Goal: Find specific page/section: Find specific page/section

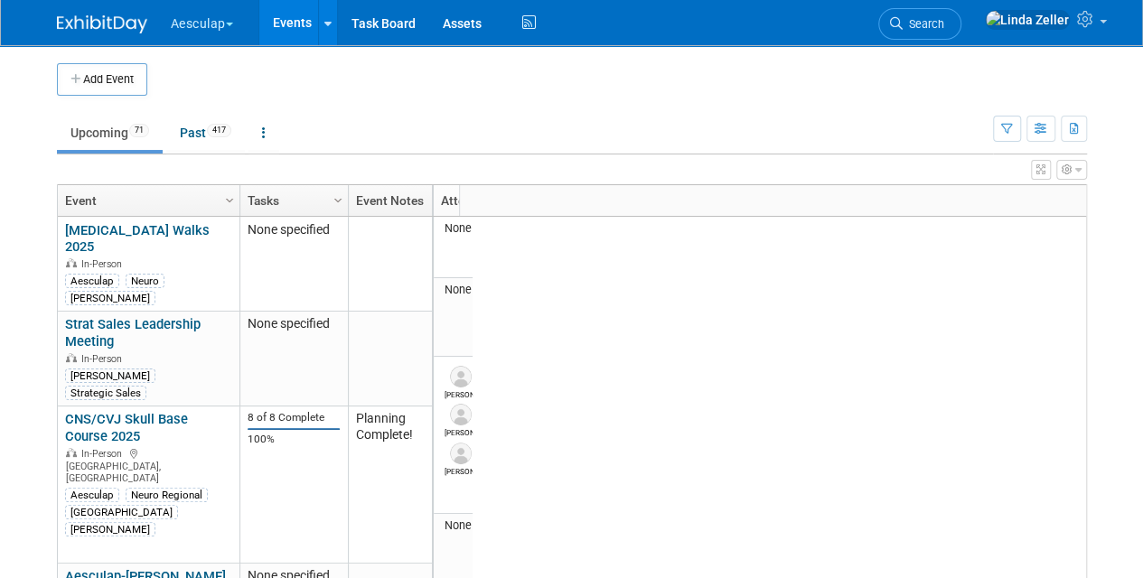
click at [295, 11] on link "Events" at bounding box center [292, 22] width 66 height 45
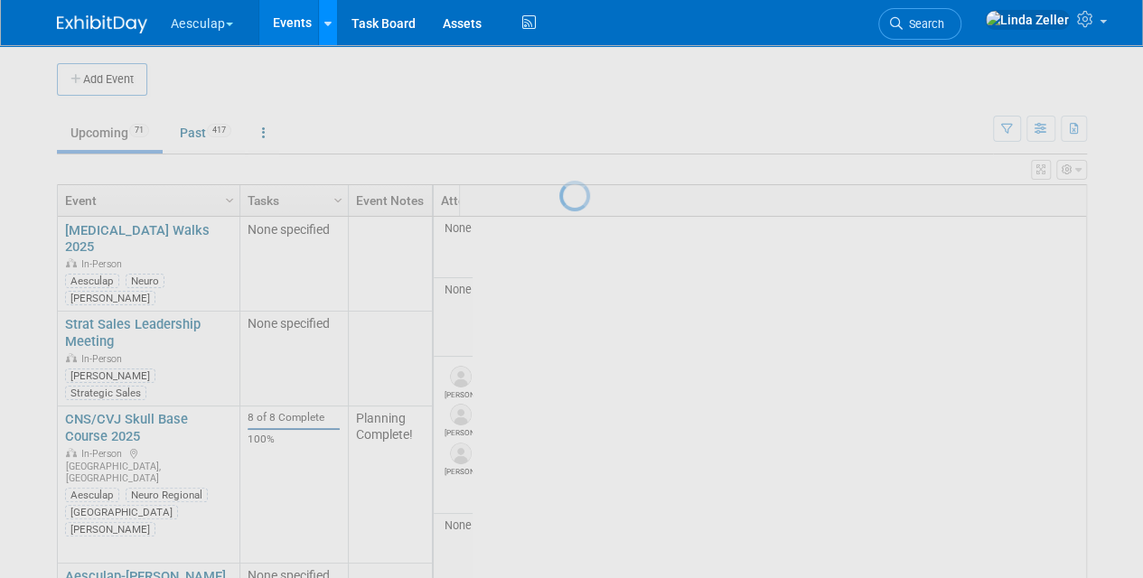
click at [330, 21] on icon at bounding box center [327, 24] width 7 height 12
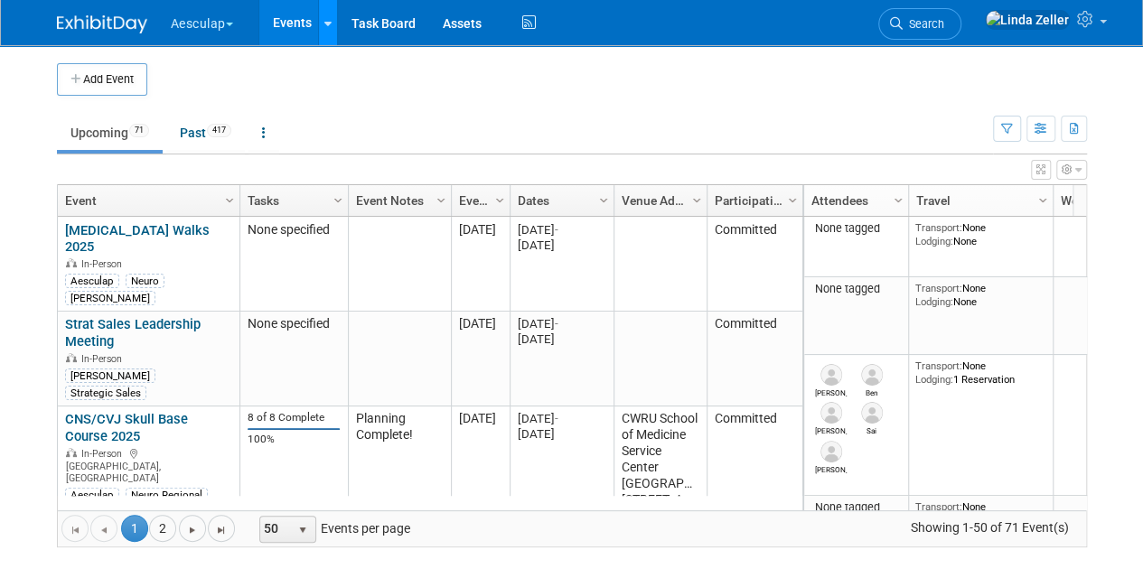
click at [325, 27] on link at bounding box center [327, 22] width 19 height 45
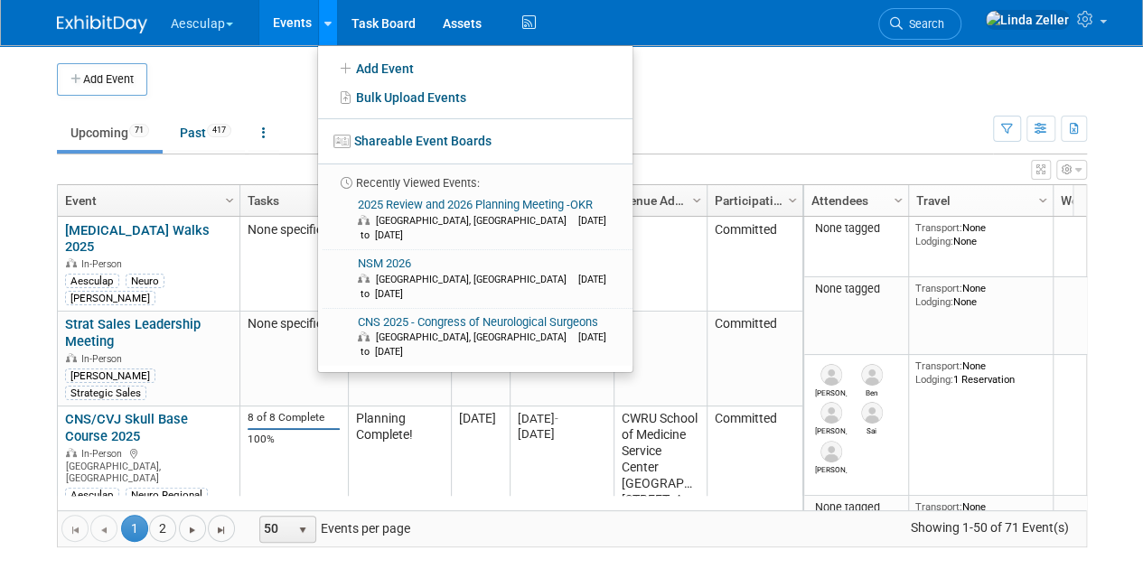
click at [325, 27] on link at bounding box center [327, 22] width 19 height 45
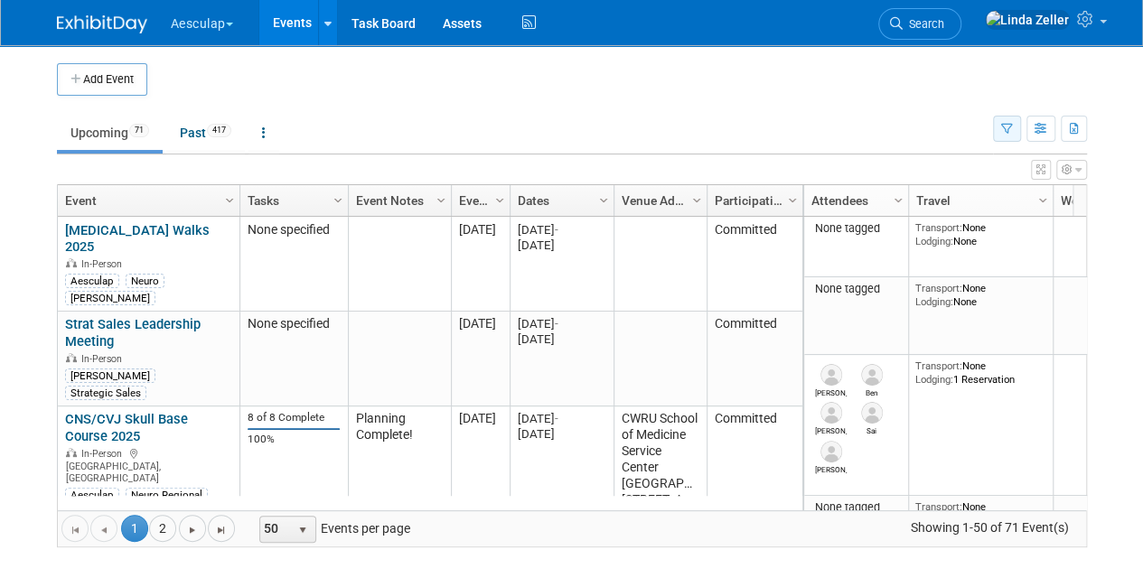
click at [1011, 134] on icon "button" at bounding box center [1007, 130] width 12 height 12
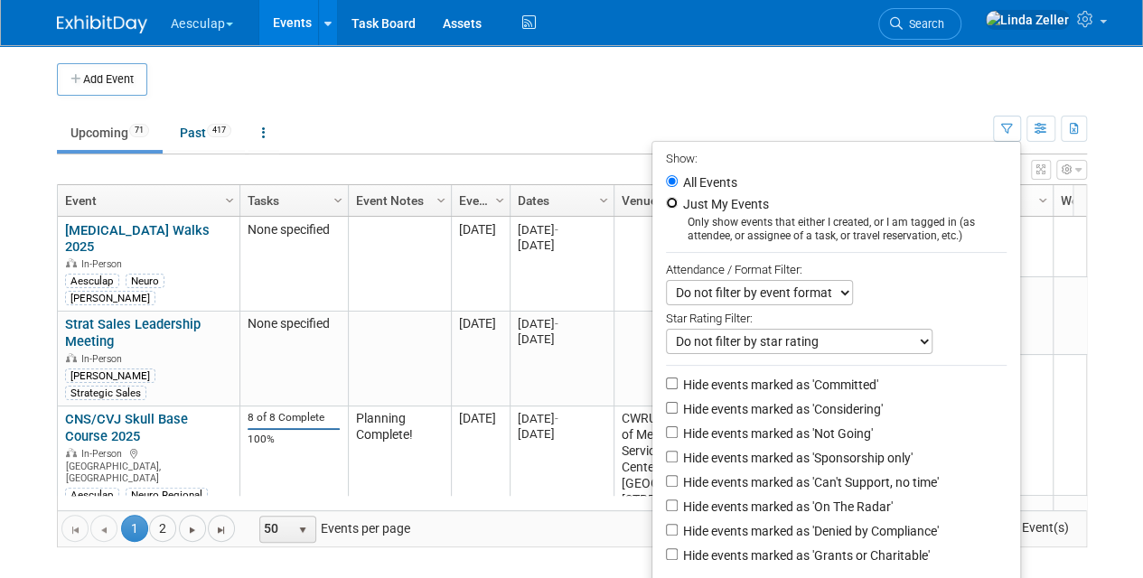
click at [666, 199] on input "Just My Events" at bounding box center [672, 203] width 12 height 12
radio input "true"
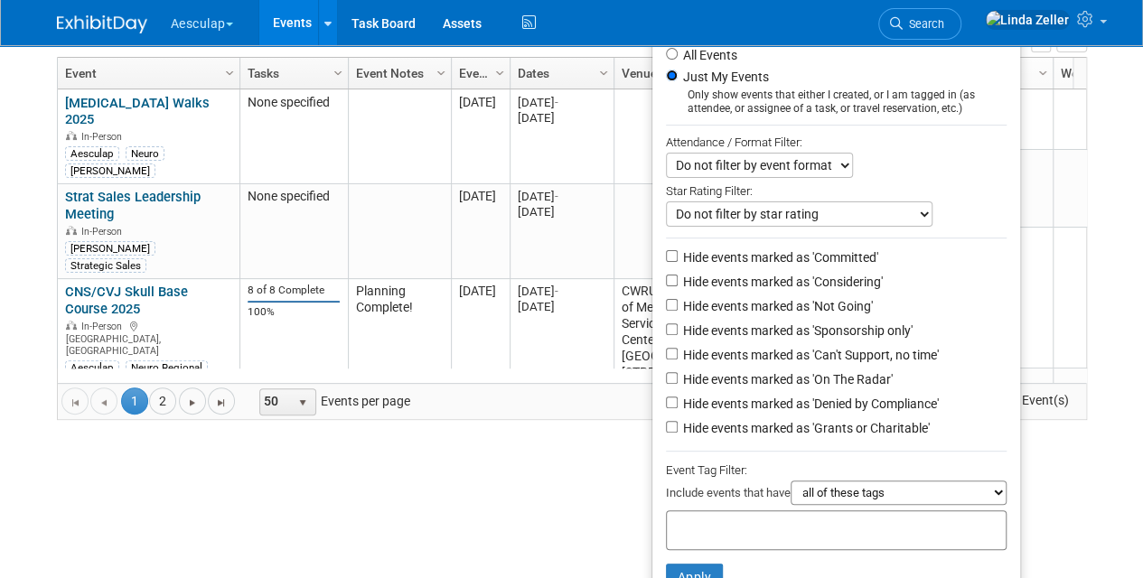
scroll to position [180, 0]
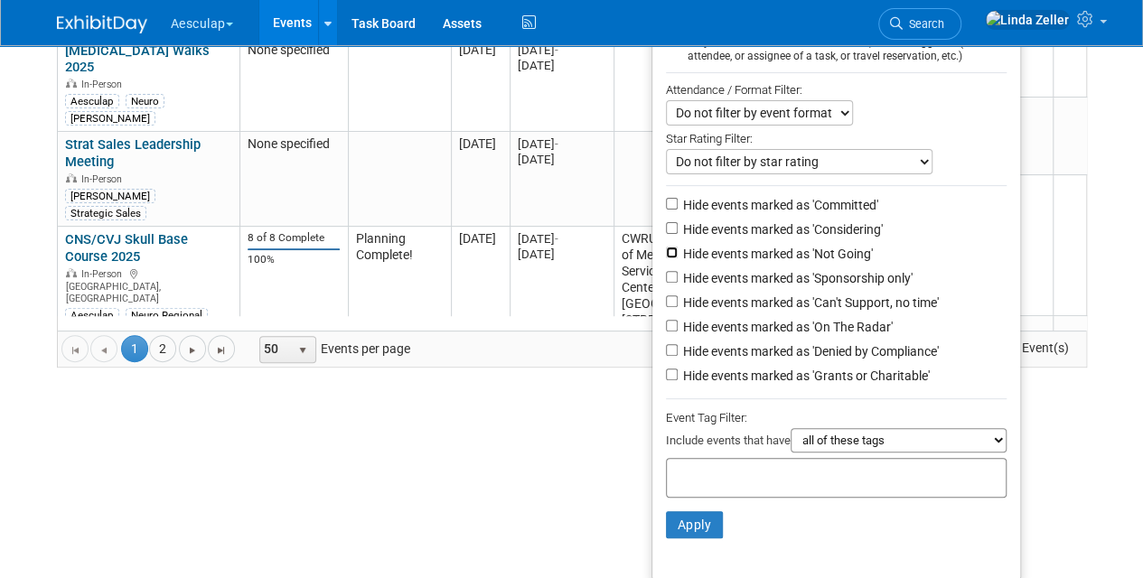
click at [666, 252] on input "Hide events marked as 'Not Going'" at bounding box center [672, 253] width 12 height 12
checkbox input "true"
click at [666, 298] on input "Hide events marked as 'Can't Support, no time'" at bounding box center [672, 301] width 12 height 12
checkbox input "true"
click at [666, 345] on input "Hide events marked as 'Denied by Compliance'" at bounding box center [672, 350] width 12 height 12
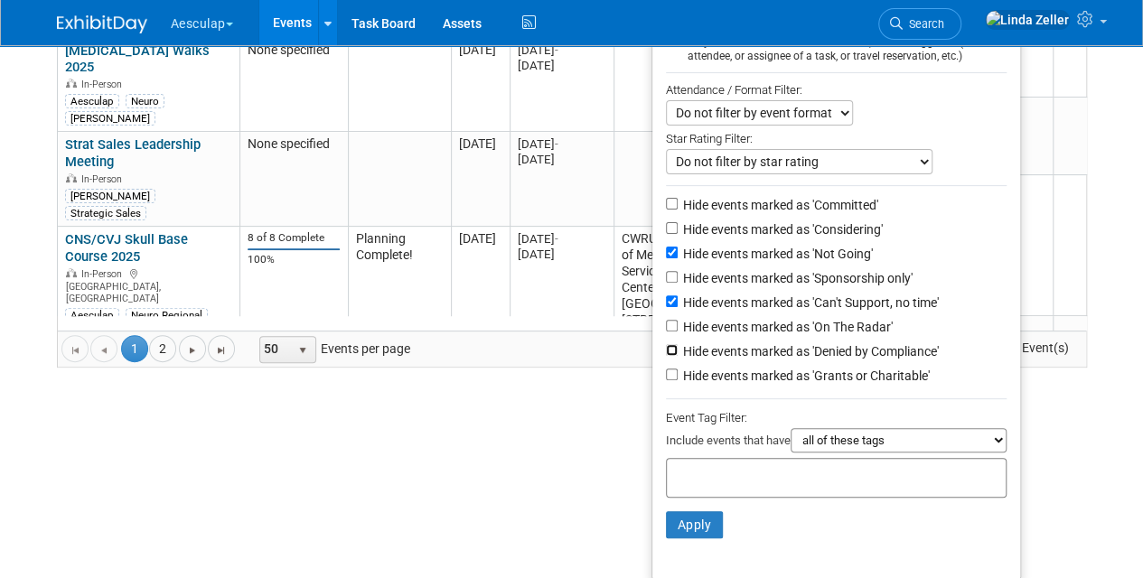
checkbox input "true"
click at [666, 372] on input "Hide events marked as 'Grants or Charitable'" at bounding box center [672, 375] width 12 height 12
checkbox input "true"
click at [688, 526] on button "Apply" at bounding box center [695, 524] width 58 height 27
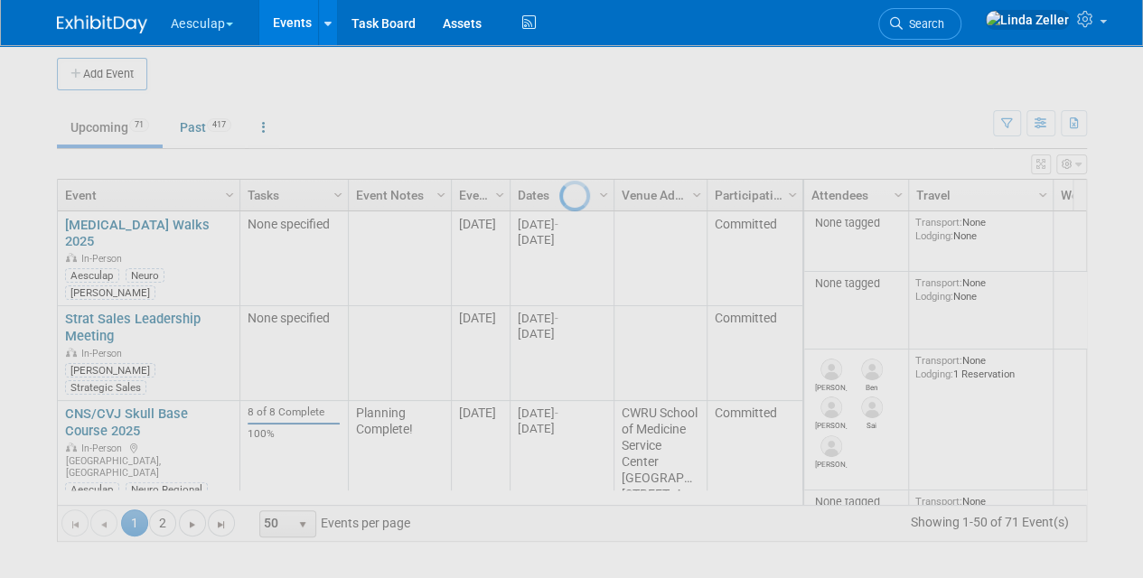
scroll to position [4, 0]
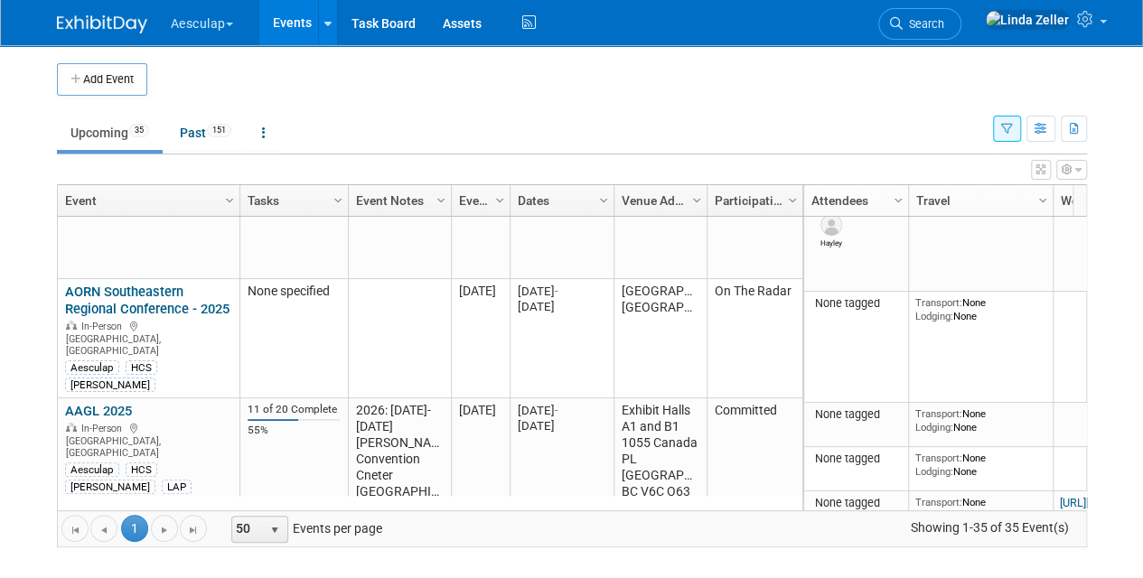
click at [285, 21] on link "Events" at bounding box center [292, 22] width 66 height 45
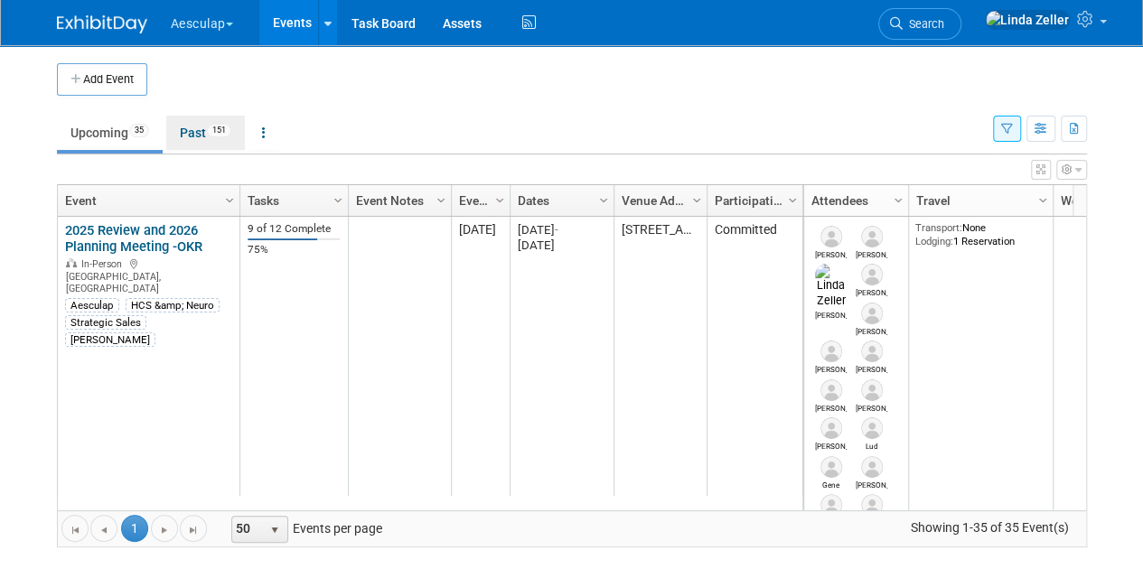
click at [197, 134] on link "Past 151" at bounding box center [205, 133] width 79 height 34
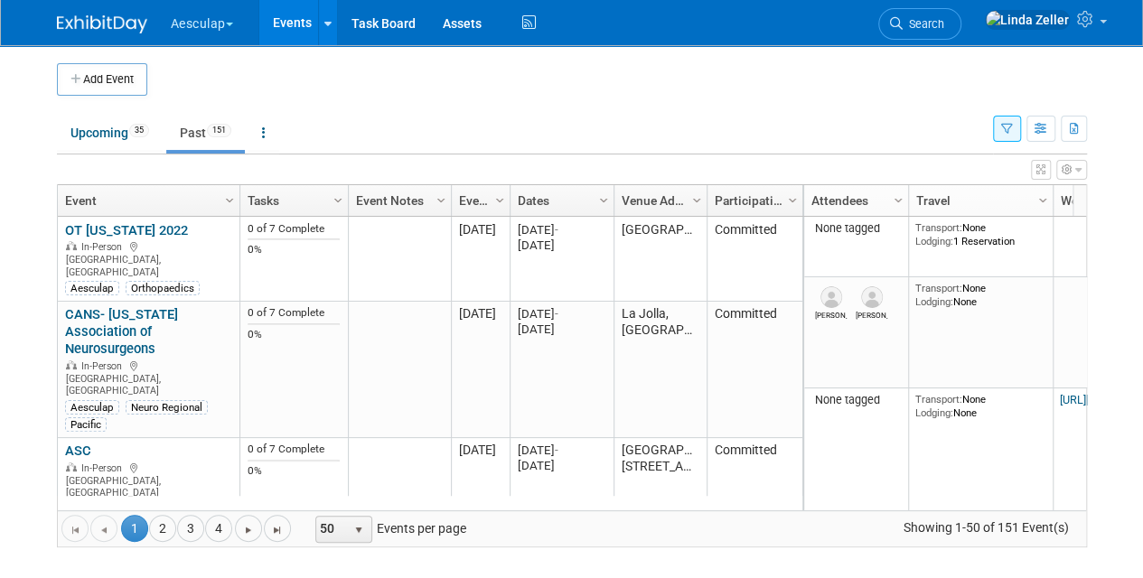
click at [201, 134] on link "Past 151" at bounding box center [205, 133] width 79 height 34
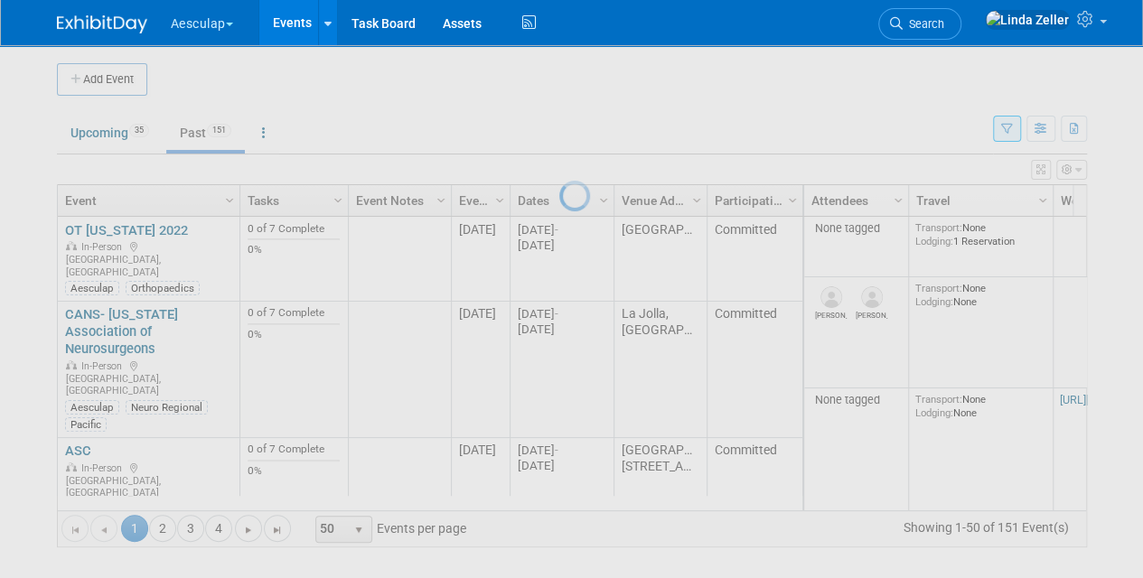
click at [559, 131] on div at bounding box center [571, 289] width 25 height 578
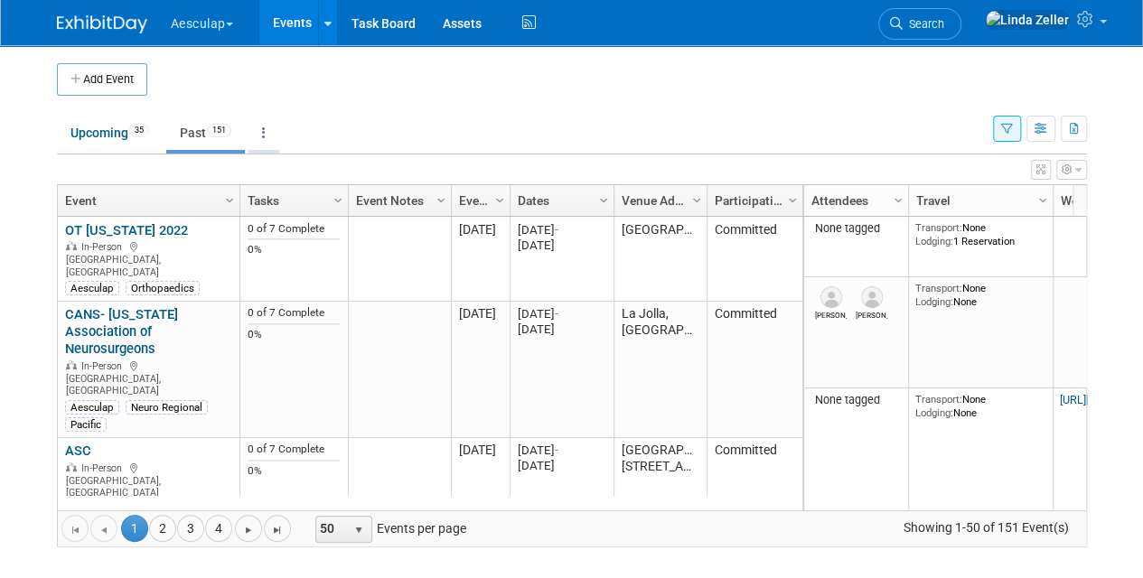
click at [266, 132] on icon at bounding box center [264, 132] width 4 height 13
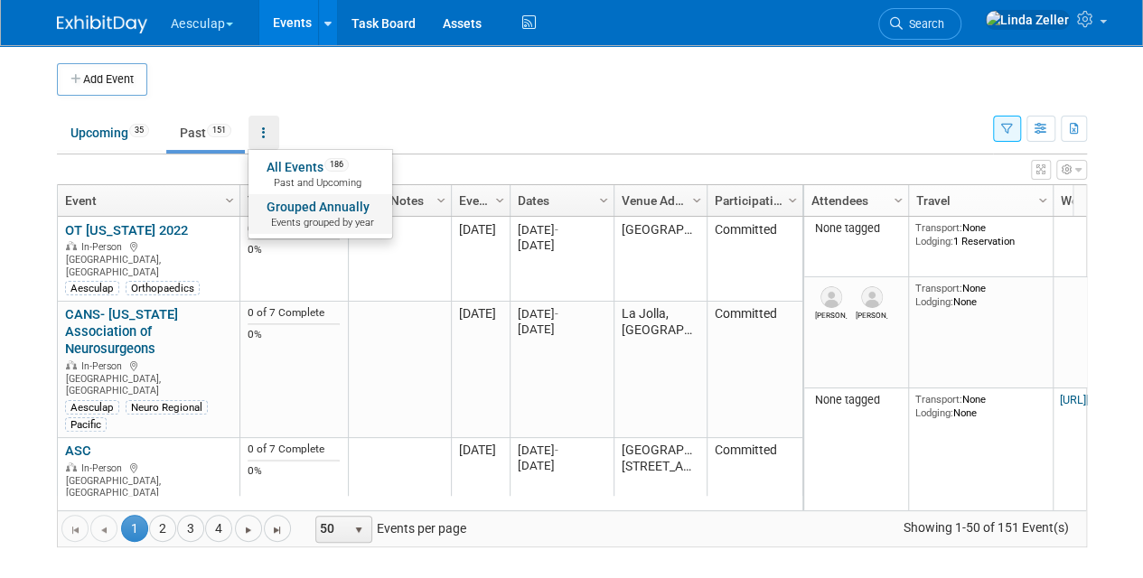
click at [278, 204] on link "Grouped Annually Events grouped by year" at bounding box center [320, 214] width 144 height 40
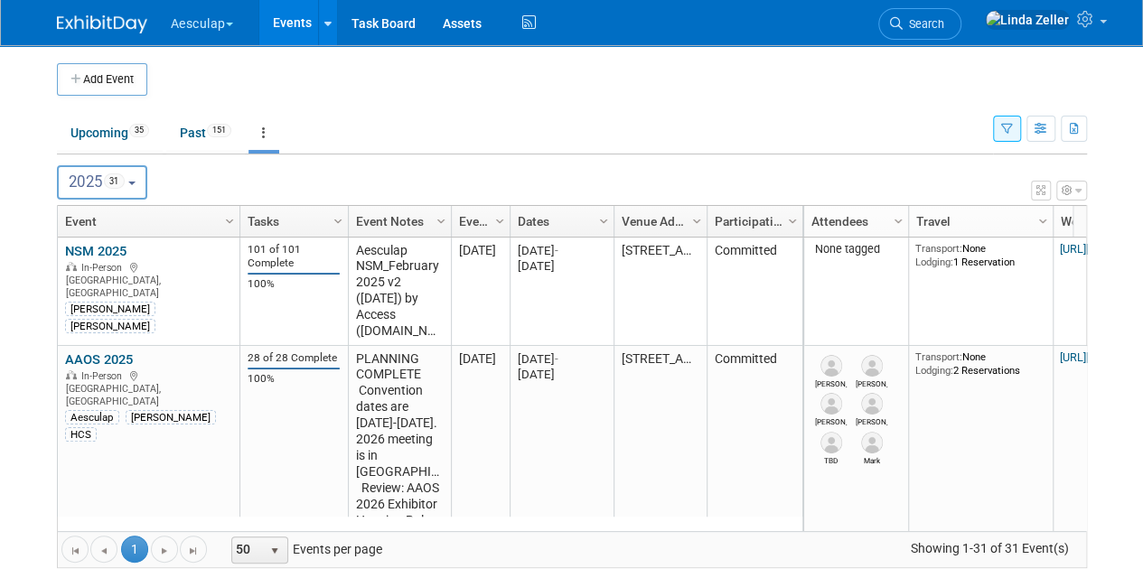
click at [140, 185] on button "2025 31" at bounding box center [102, 182] width 91 height 34
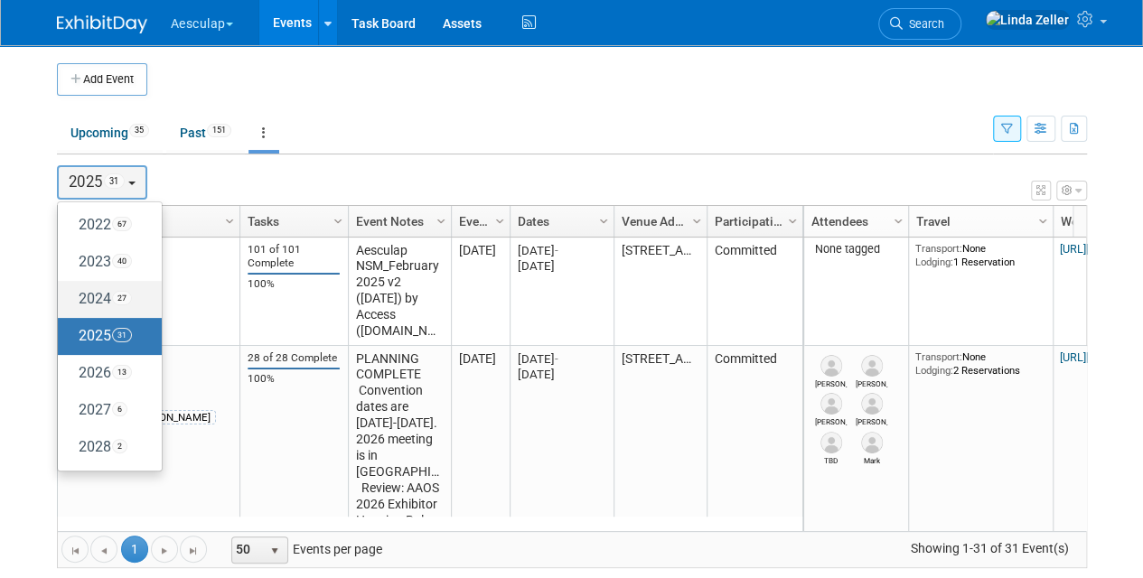
click at [108, 300] on label "2024 27" at bounding box center [105, 300] width 77 height 30
click at [72, 300] on input "2024 27" at bounding box center [67, 299] width 12 height 12
select select "2024"
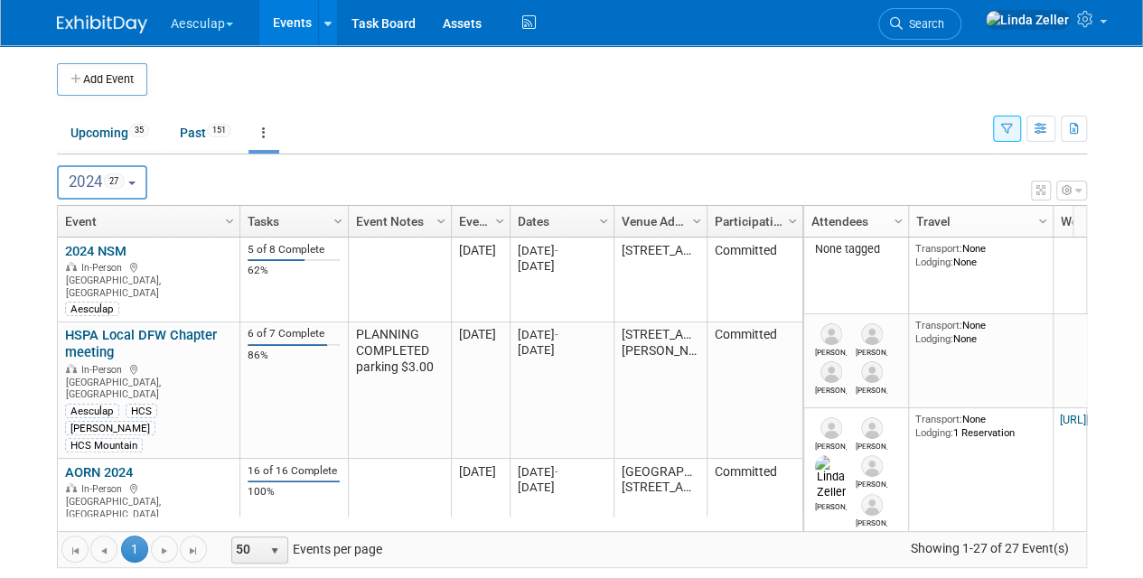
click at [1003, 129] on icon "button" at bounding box center [1007, 130] width 12 height 12
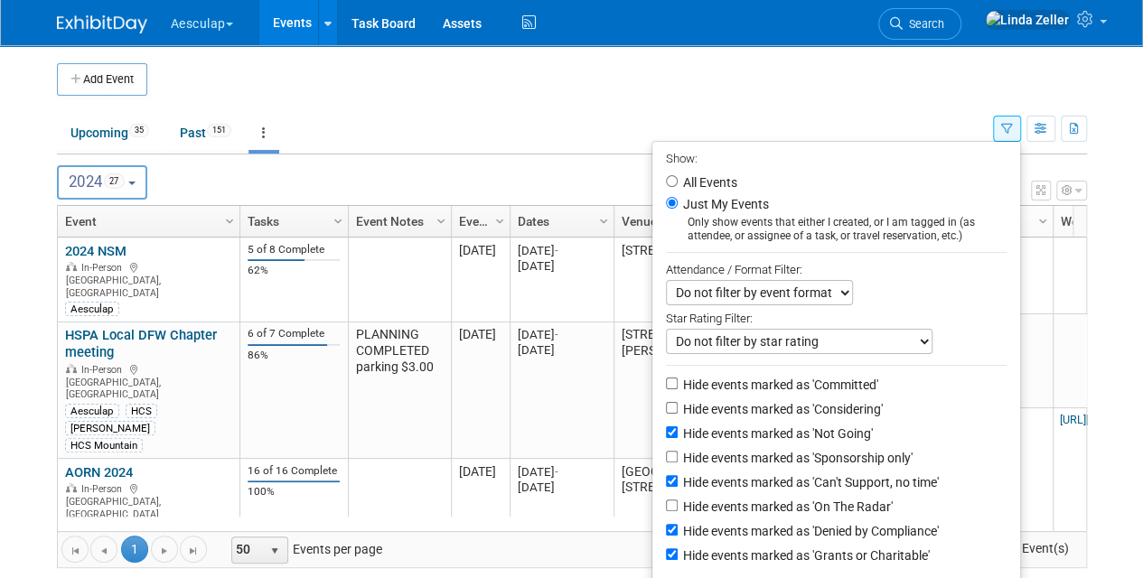
scroll to position [180, 0]
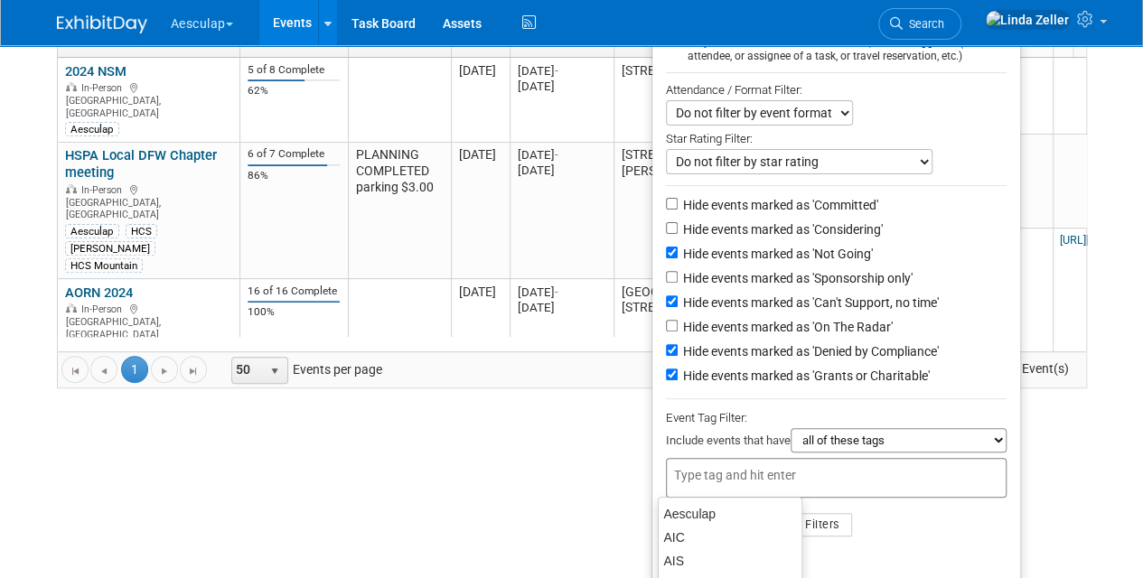
click at [674, 467] on input "text" at bounding box center [746, 475] width 145 height 18
type input "AIS"
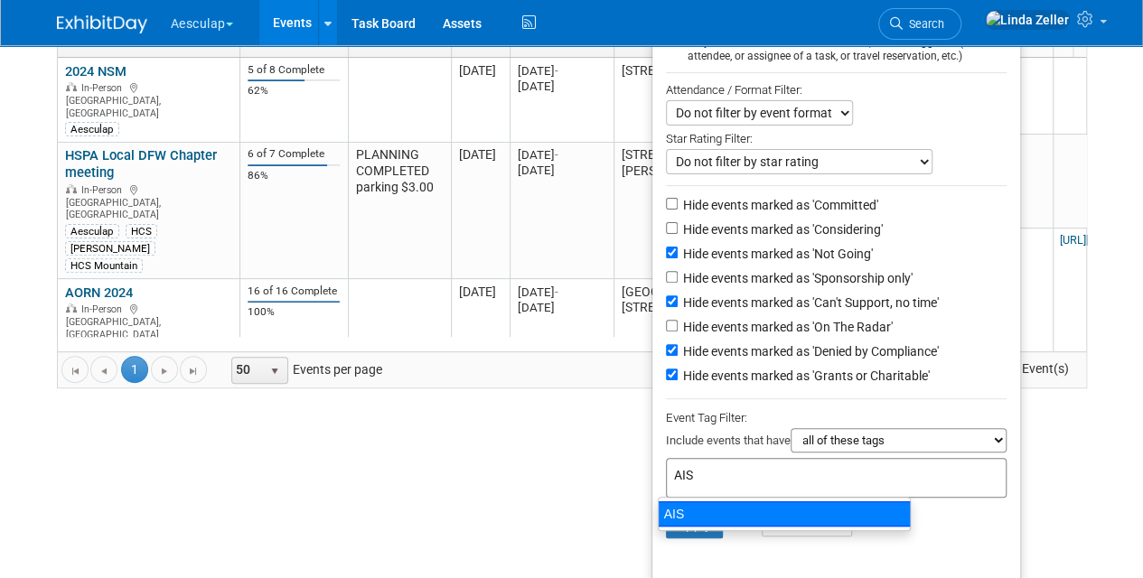
click at [755, 501] on div "AIS" at bounding box center [784, 513] width 253 height 25
type input "AIS"
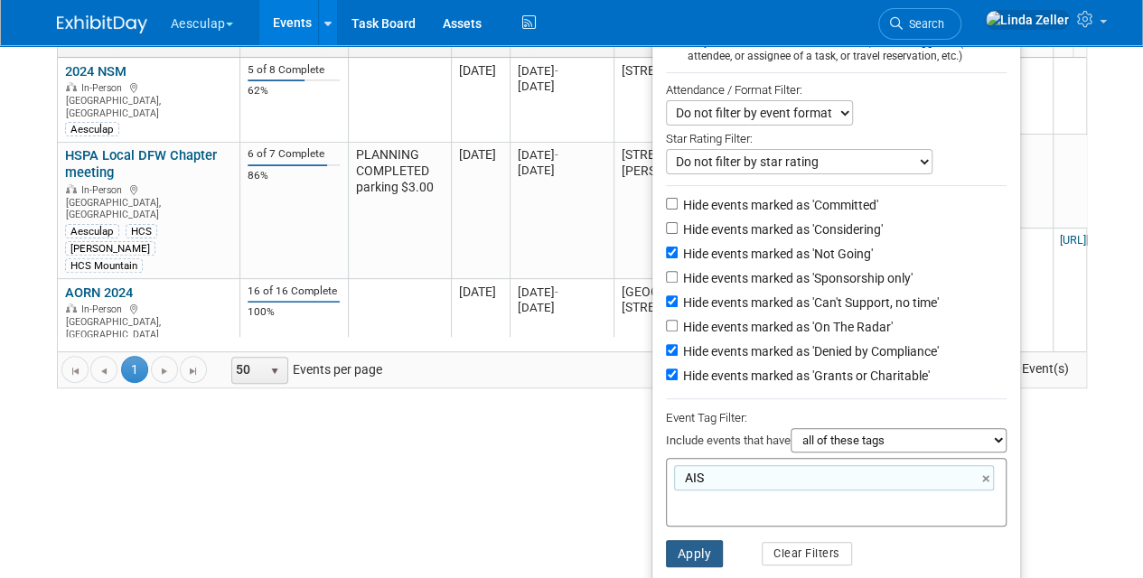
click at [701, 555] on button "Apply" at bounding box center [695, 553] width 58 height 27
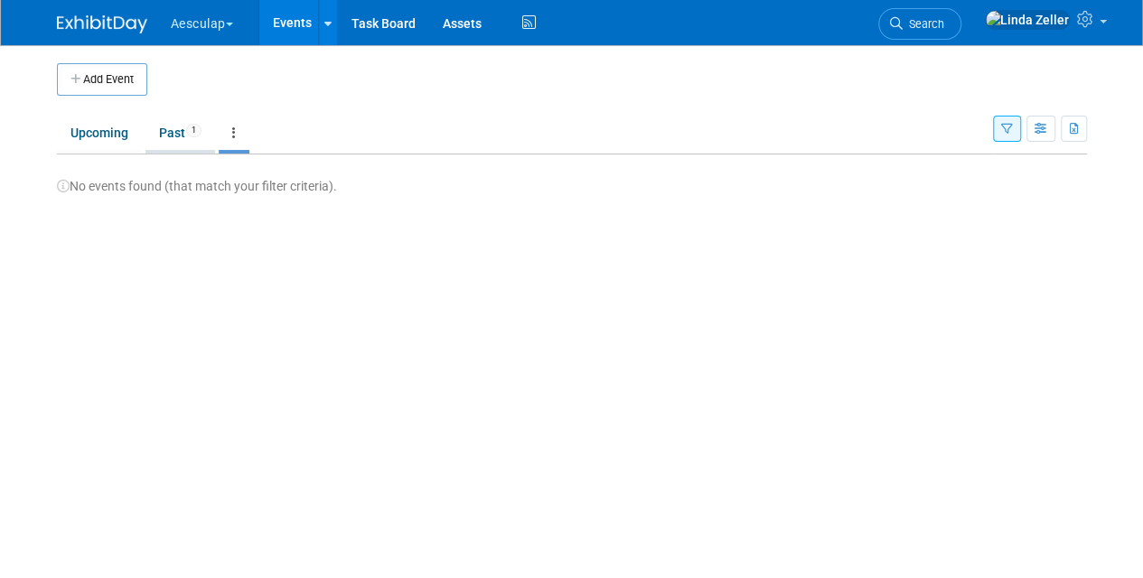
click at [177, 131] on link "Past 1" at bounding box center [180, 133] width 70 height 34
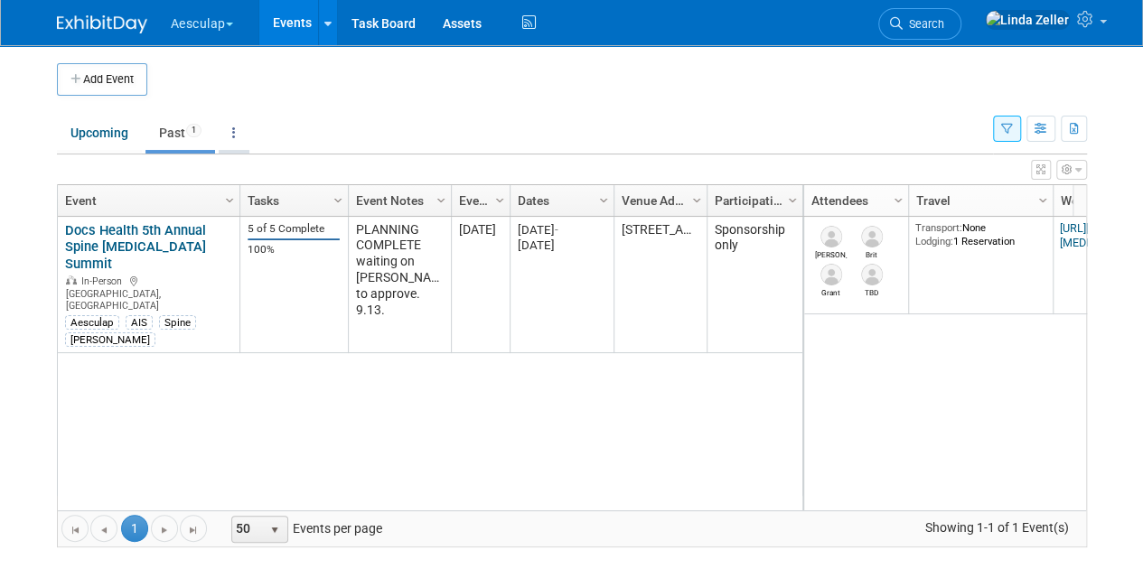
click at [233, 128] on icon at bounding box center [234, 132] width 4 height 13
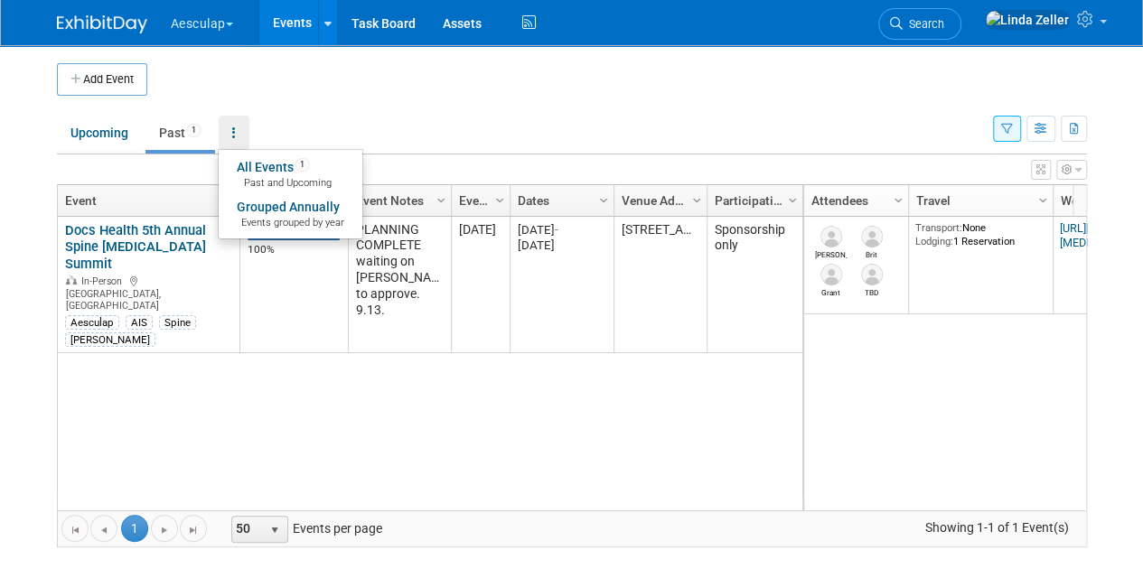
click at [999, 126] on button "button" at bounding box center [1007, 129] width 28 height 26
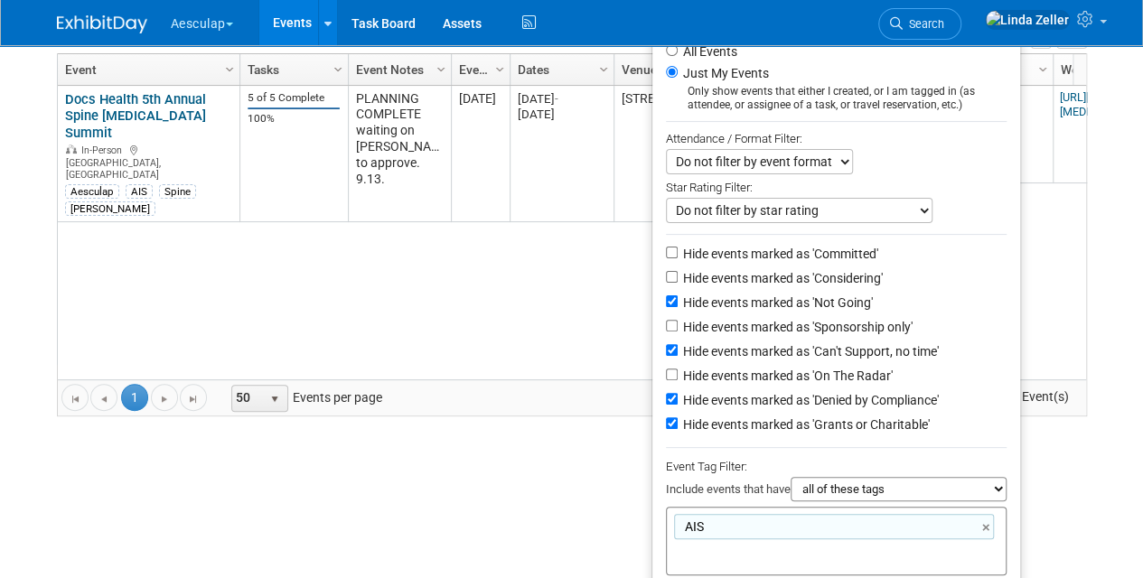
scroll to position [208, 0]
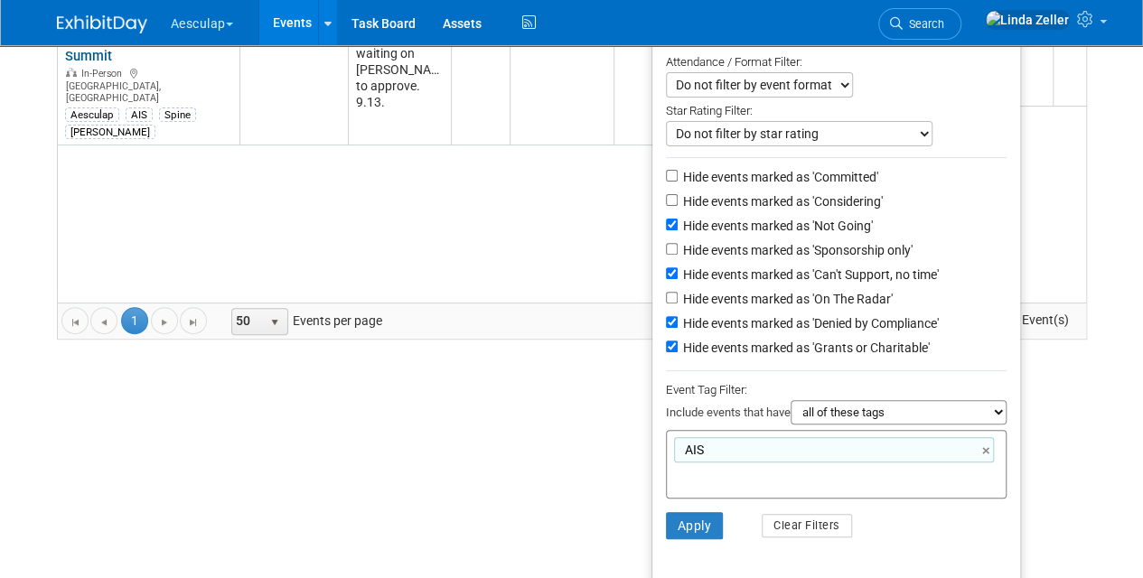
click at [837, 410] on select "all of these tags any one of these tags only and exactly these specific tags" at bounding box center [898, 412] width 216 height 24
select select "any"
click at [790, 400] on select "all of these tags any one of these tags only and exactly these specific tags" at bounding box center [898, 412] width 216 height 24
click at [687, 450] on span "AIS" at bounding box center [692, 450] width 23 height 18
type input "AIS"
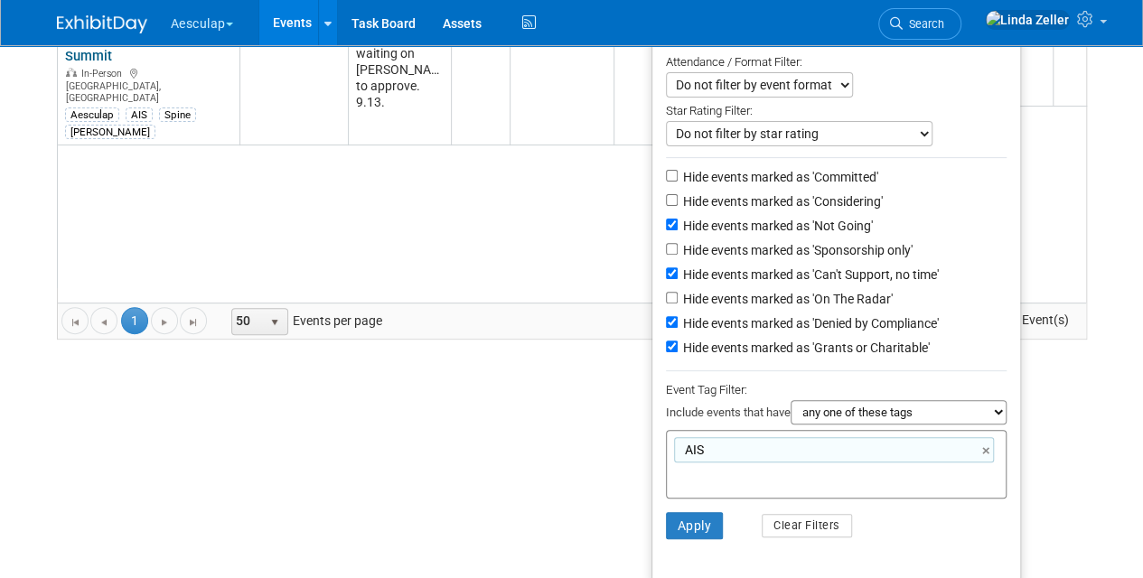
click at [681, 472] on input "text" at bounding box center [746, 476] width 145 height 18
type input "Spine"
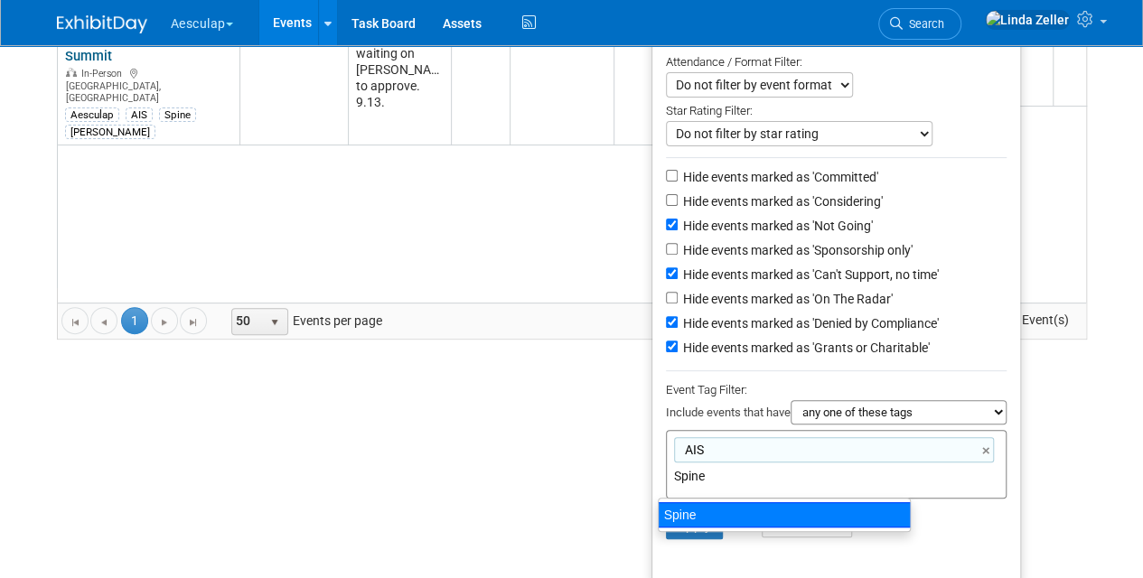
click at [678, 510] on div "Spine" at bounding box center [784, 514] width 253 height 25
type input "AIS, Spine"
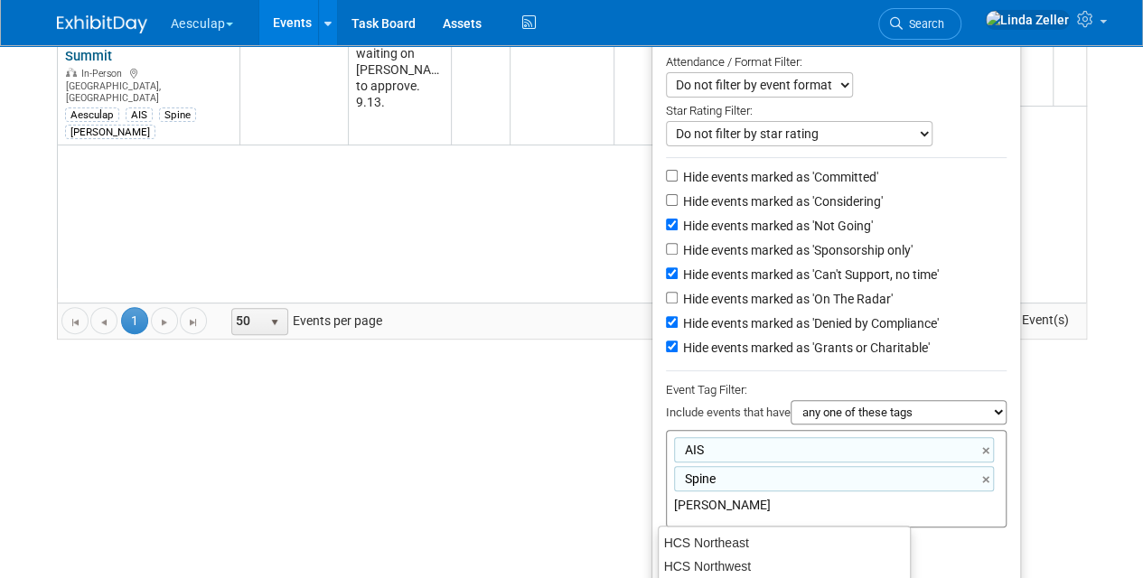
type input "Ortho"
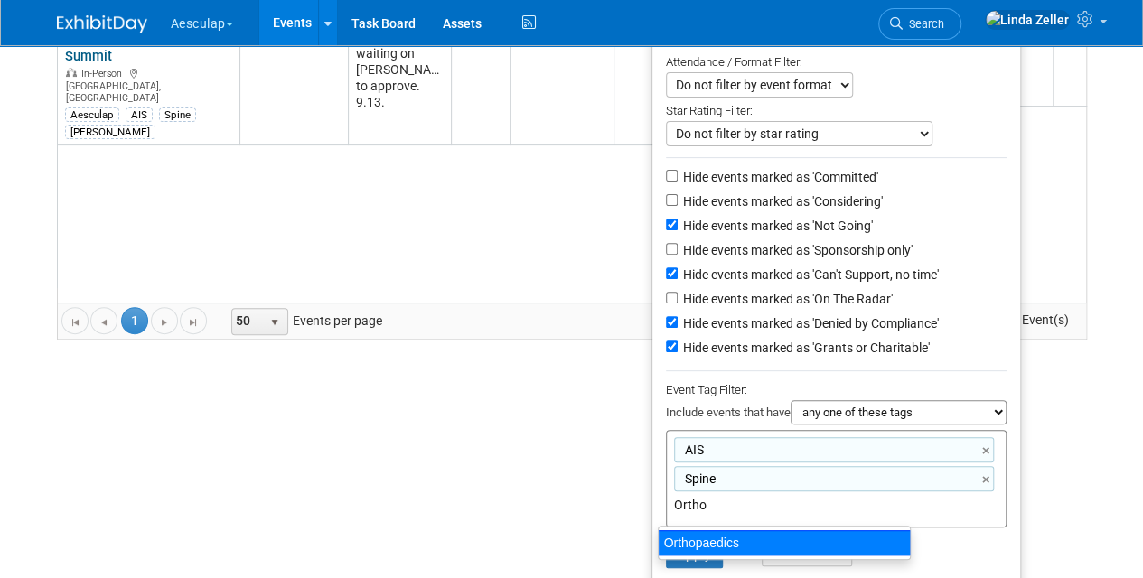
click at [706, 549] on div "Orthopaedics" at bounding box center [784, 542] width 253 height 25
type input "AIS, Spine, Orthopaedics"
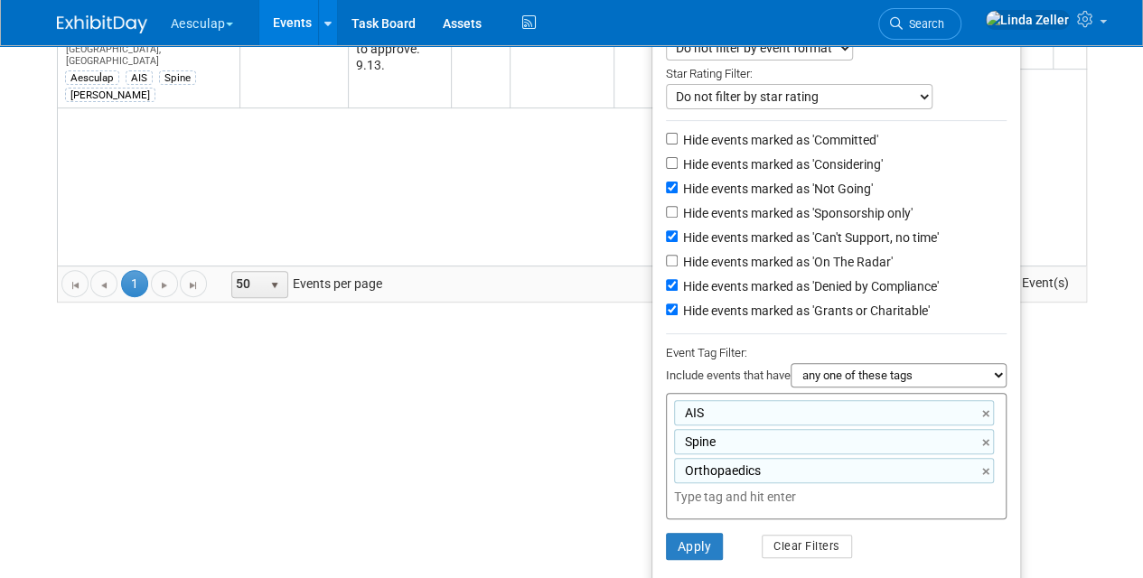
scroll to position [265, 0]
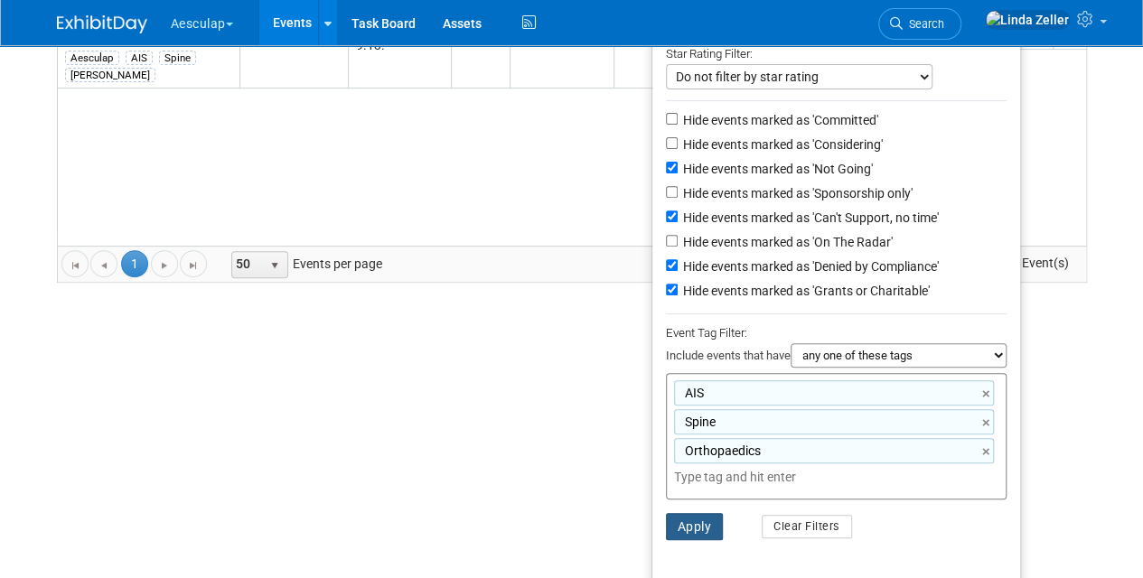
click at [681, 515] on button "Apply" at bounding box center [695, 526] width 58 height 27
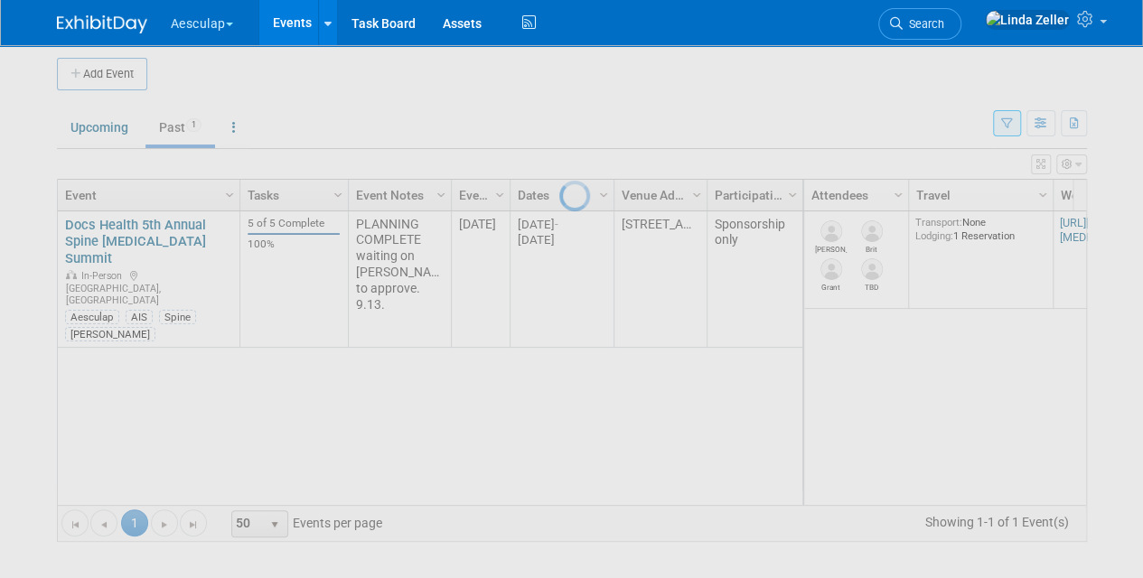
scroll to position [4, 0]
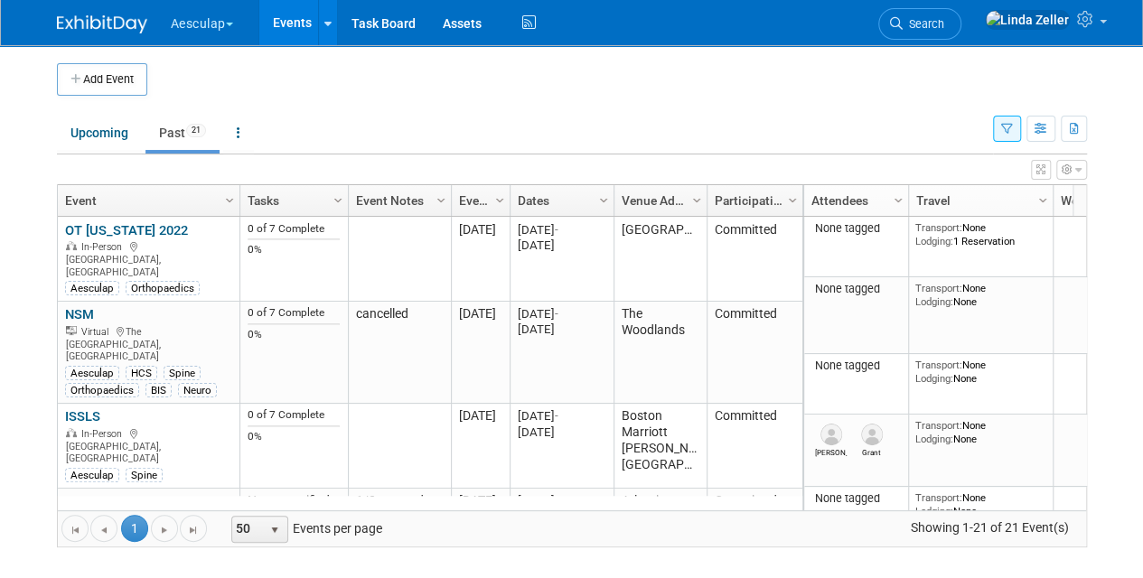
click at [170, 130] on link "Past 21" at bounding box center [182, 133] width 74 height 34
